Goal: Navigation & Orientation: Go to known website

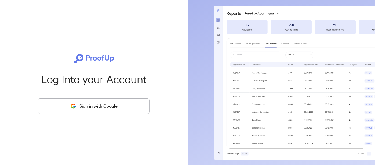
click at [116, 108] on button "Sign in with Google" at bounding box center [94, 106] width 112 height 16
